Goal: Task Accomplishment & Management: Use online tool/utility

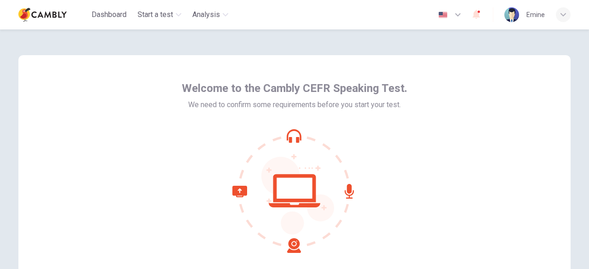
click at [290, 139] on icon at bounding box center [294, 191] width 124 height 124
click at [292, 184] on icon at bounding box center [294, 191] width 124 height 124
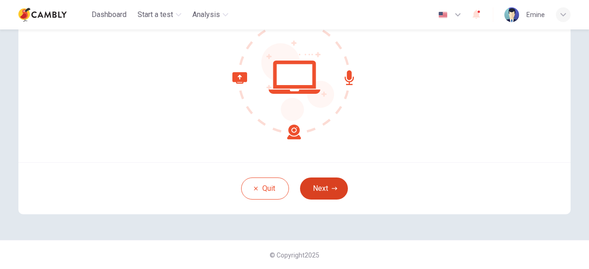
click at [324, 193] on button "Next" at bounding box center [324, 189] width 48 height 22
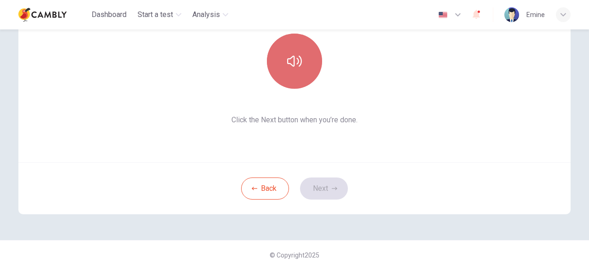
click at [303, 63] on button "button" at bounding box center [294, 61] width 55 height 55
click at [303, 76] on button "button" at bounding box center [294, 61] width 55 height 55
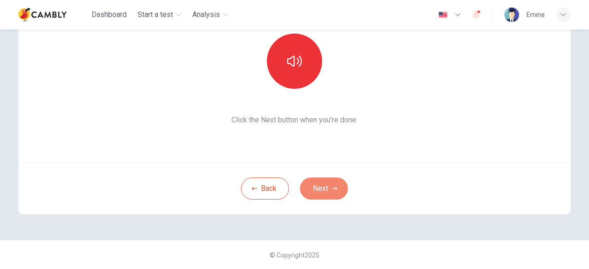
click at [336, 184] on button "Next" at bounding box center [324, 189] width 48 height 22
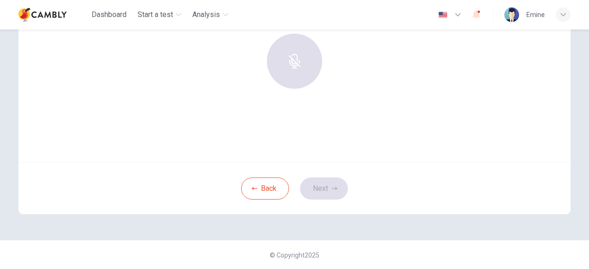
click at [308, 75] on div at bounding box center [294, 61] width 99 height 55
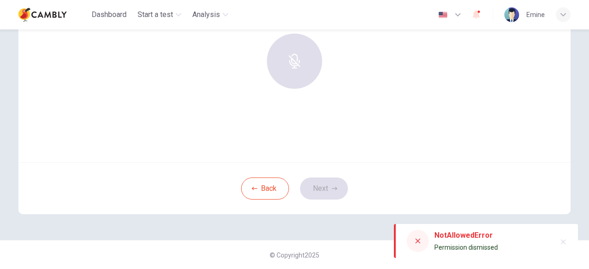
click at [298, 69] on div at bounding box center [294, 61] width 99 height 55
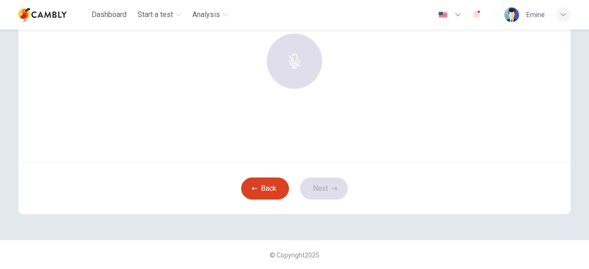
click at [266, 187] on button "Back" at bounding box center [265, 189] width 48 height 22
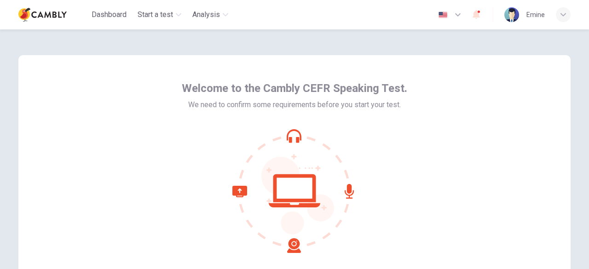
click at [389, 221] on div at bounding box center [294, 191] width 225 height 124
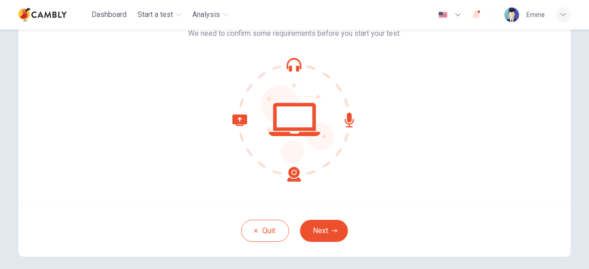
scroll to position [92, 0]
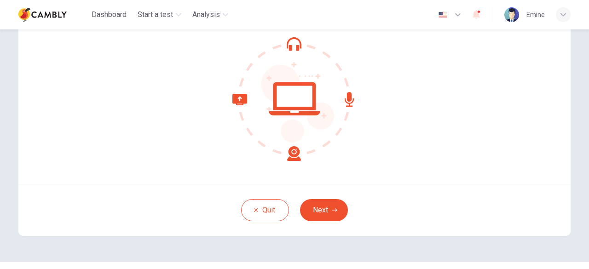
click at [291, 99] on icon at bounding box center [294, 99] width 124 height 124
click at [327, 213] on button "Next" at bounding box center [324, 210] width 48 height 22
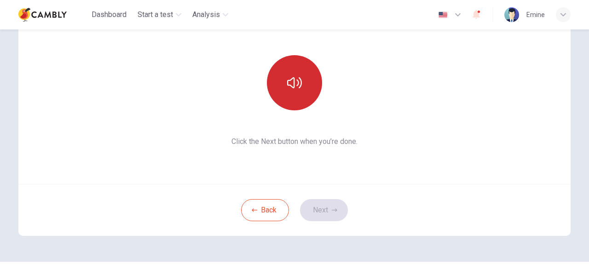
click at [299, 100] on button "button" at bounding box center [294, 82] width 55 height 55
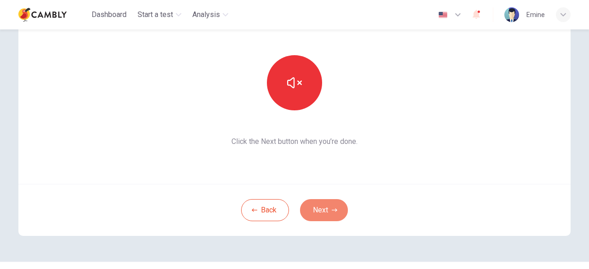
drag, startPoint x: 332, startPoint y: 210, endPoint x: 351, endPoint y: 211, distance: 18.4
click at [333, 210] on icon "button" at bounding box center [335, 210] width 6 height 6
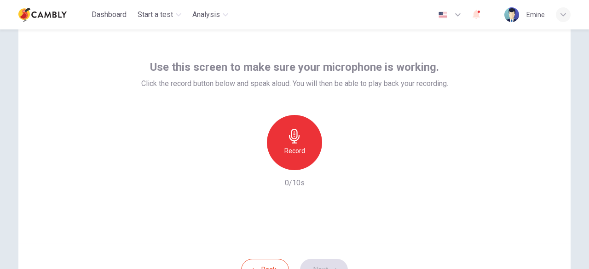
scroll to position [46, 0]
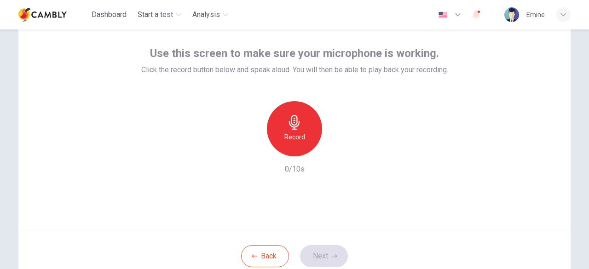
click at [289, 137] on h6 "Record" at bounding box center [294, 137] width 21 height 11
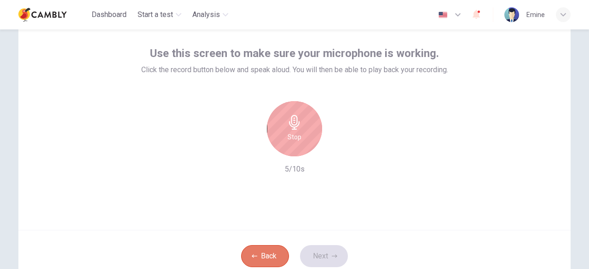
click at [264, 254] on button "Back" at bounding box center [265, 256] width 48 height 22
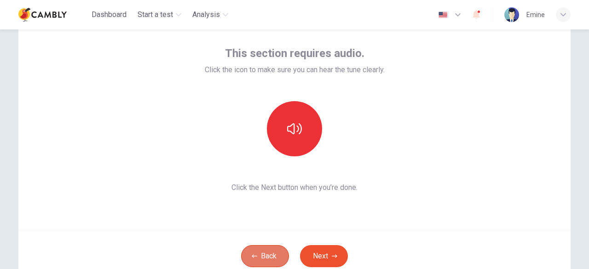
click at [263, 254] on button "Back" at bounding box center [265, 256] width 48 height 22
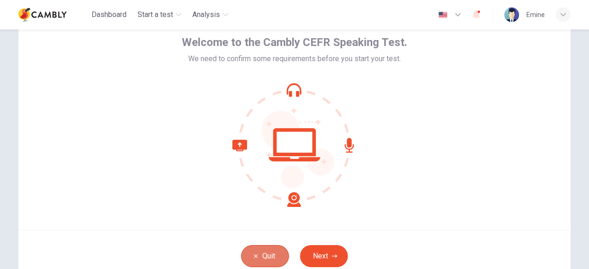
click at [262, 253] on button "Quit" at bounding box center [265, 256] width 48 height 22
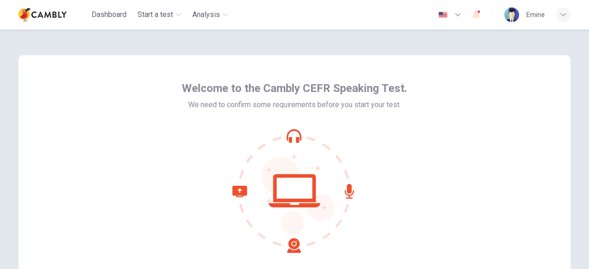
click at [288, 137] on icon at bounding box center [294, 191] width 124 height 124
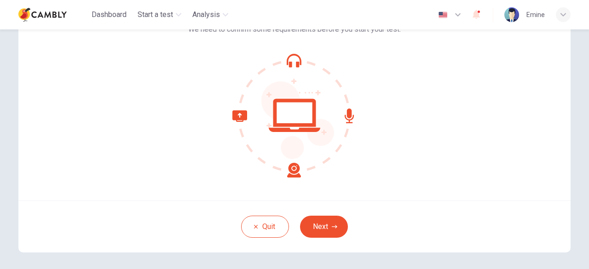
scroll to position [114, 0]
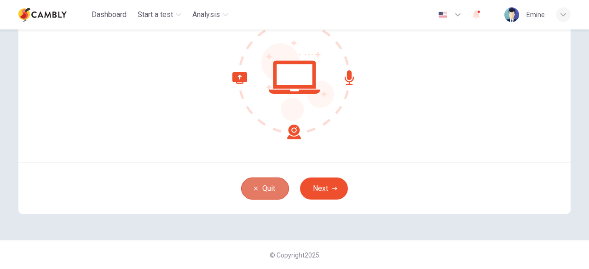
click at [273, 187] on button "Quit" at bounding box center [265, 189] width 48 height 22
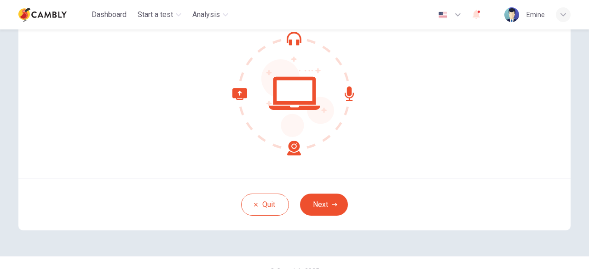
scroll to position [114, 0]
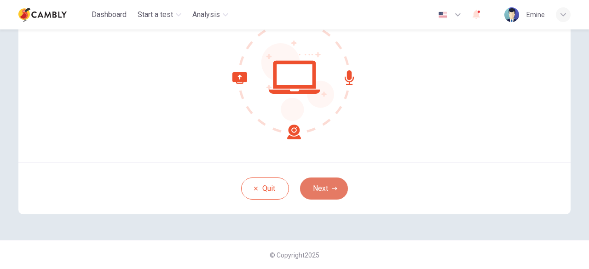
click at [328, 192] on button "Next" at bounding box center [324, 189] width 48 height 22
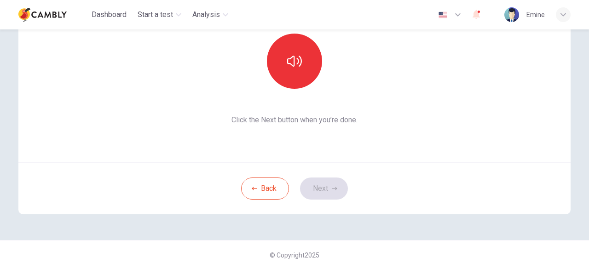
click at [326, 187] on div "Back Next" at bounding box center [294, 188] width 552 height 52
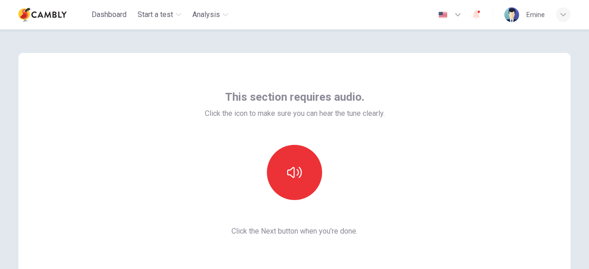
scroll to position [0, 0]
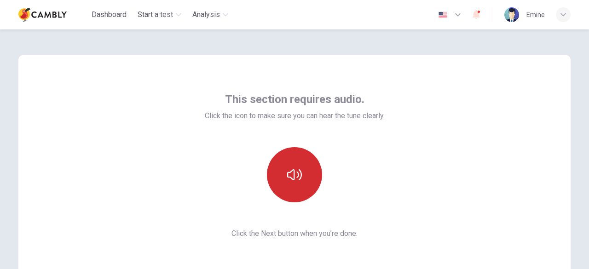
click at [283, 168] on button "button" at bounding box center [294, 174] width 55 height 55
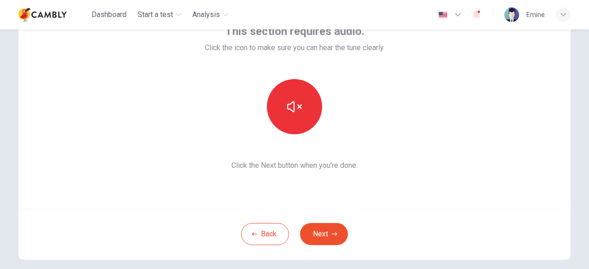
scroll to position [92, 0]
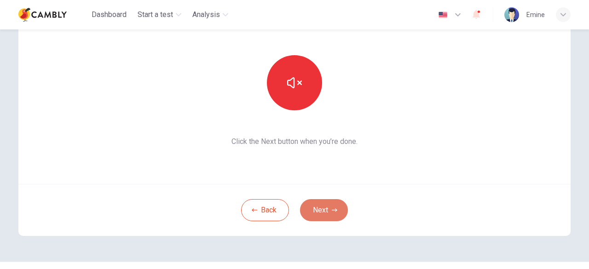
click at [335, 201] on button "Next" at bounding box center [324, 210] width 48 height 22
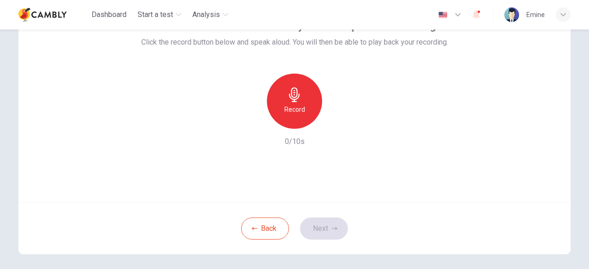
scroll to position [22, 0]
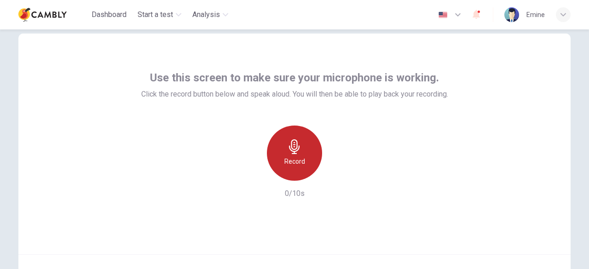
click at [288, 151] on icon "button" at bounding box center [294, 146] width 15 height 15
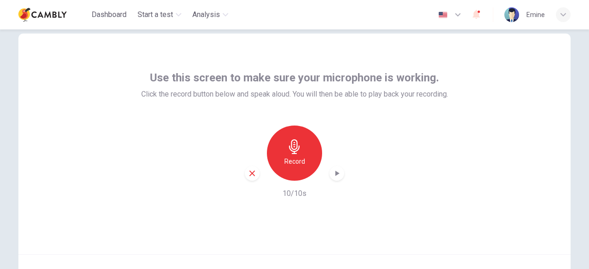
scroll to position [68, 0]
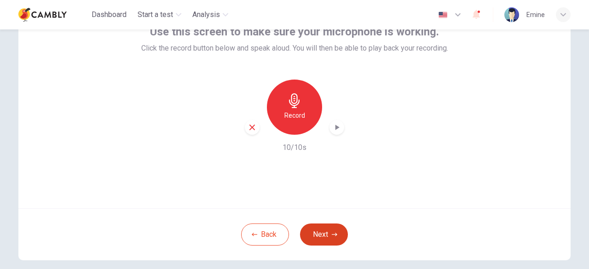
click at [325, 230] on button "Next" at bounding box center [324, 235] width 48 height 22
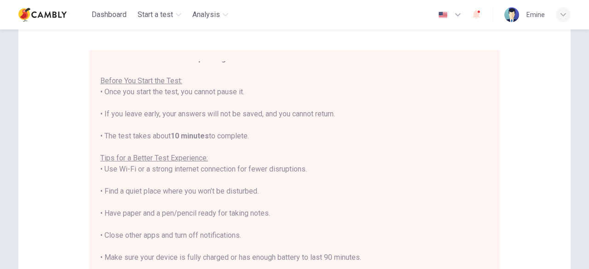
scroll to position [10, 0]
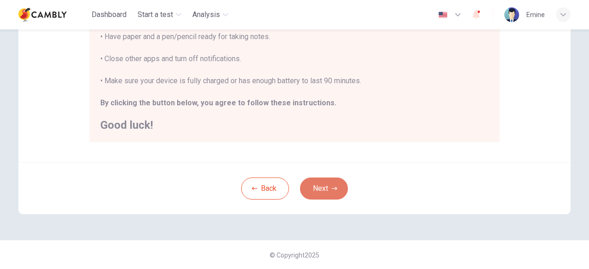
click at [311, 184] on button "Next" at bounding box center [324, 189] width 48 height 22
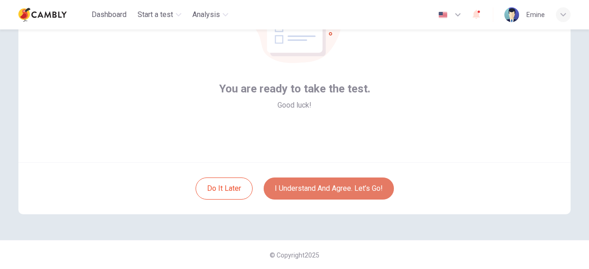
drag, startPoint x: 350, startPoint y: 190, endPoint x: 358, endPoint y: 183, distance: 11.1
click at [349, 190] on button "I understand and agree. Let’s go!" at bounding box center [329, 189] width 130 height 22
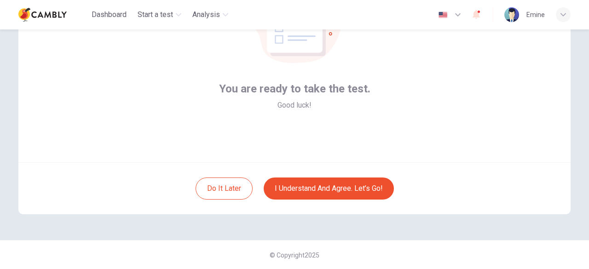
scroll to position [68, 0]
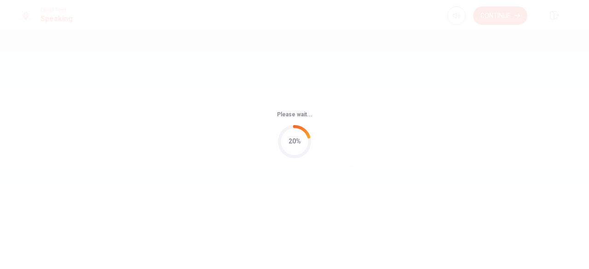
click at [370, 196] on div "Please wait... 20%" at bounding box center [294, 134] width 589 height 269
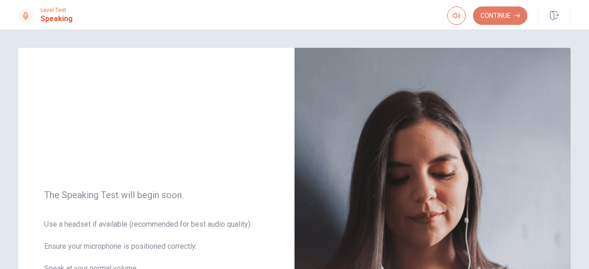
click at [498, 19] on button "Continue" at bounding box center [500, 15] width 54 height 18
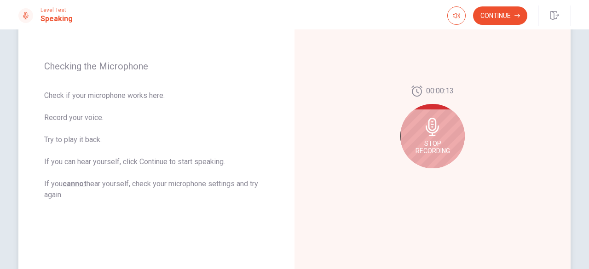
scroll to position [138, 0]
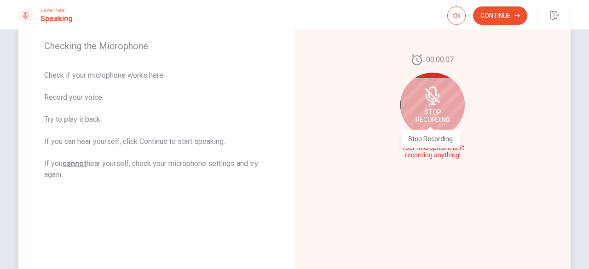
click at [434, 113] on span "Stop Recording" at bounding box center [432, 116] width 35 height 15
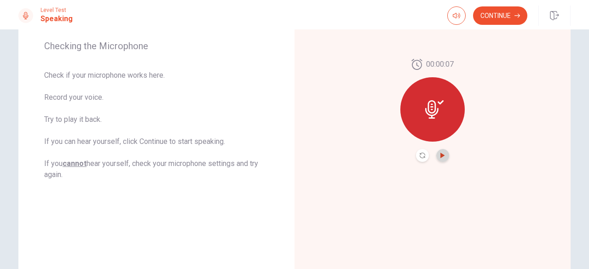
click at [441, 155] on icon "Play Audio" at bounding box center [442, 156] width 4 height 6
click at [502, 18] on button "Continue" at bounding box center [500, 15] width 54 height 18
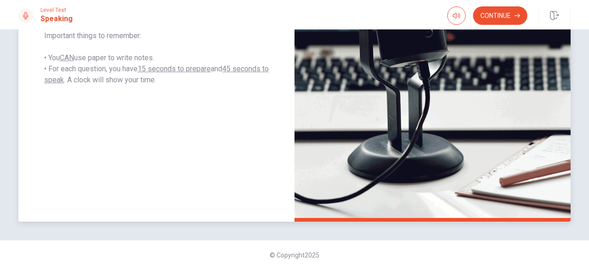
scroll to position [135, 0]
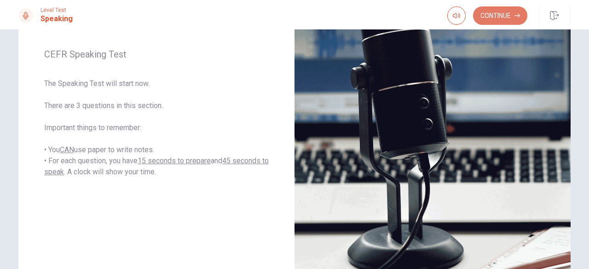
click at [507, 15] on button "Continue" at bounding box center [500, 15] width 54 height 18
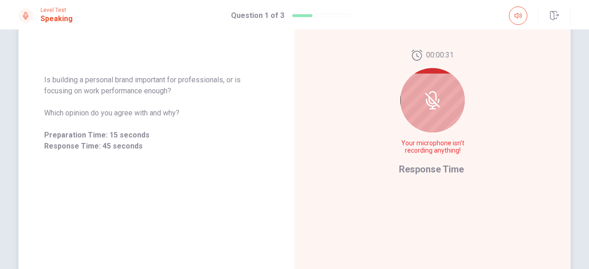
drag, startPoint x: 40, startPoint y: 76, endPoint x: 170, endPoint y: 81, distance: 129.8
click at [169, 81] on div "Is building a personal brand important for professionals, or is focusing on wor…" at bounding box center [156, 112] width 276 height 99
drag, startPoint x: 196, startPoint y: 92, endPoint x: 54, endPoint y: 84, distance: 142.0
click at [58, 84] on span "Is building a personal brand important for professionals, or is focusing on wor…" at bounding box center [156, 86] width 225 height 22
drag, startPoint x: 43, startPoint y: 80, endPoint x: 150, endPoint y: 88, distance: 106.6
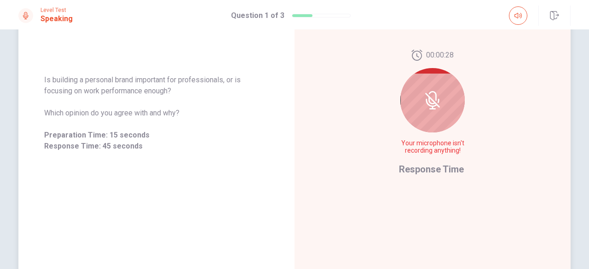
click at [149, 87] on span "Is building a personal brand important for professionals, or is focusing on wor…" at bounding box center [156, 86] width 225 height 22
